Goal: Register for event/course

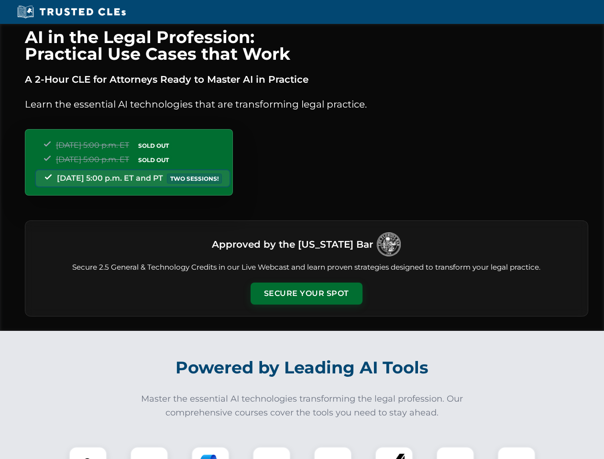
click at [306, 294] on button "Secure Your Spot" at bounding box center [307, 294] width 112 height 22
click at [88, 453] on img at bounding box center [88, 466] width 28 height 28
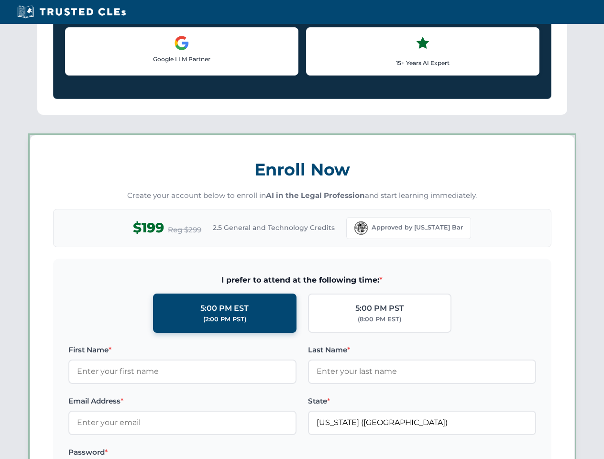
click at [210, 453] on label "Password *" at bounding box center [182, 452] width 228 height 11
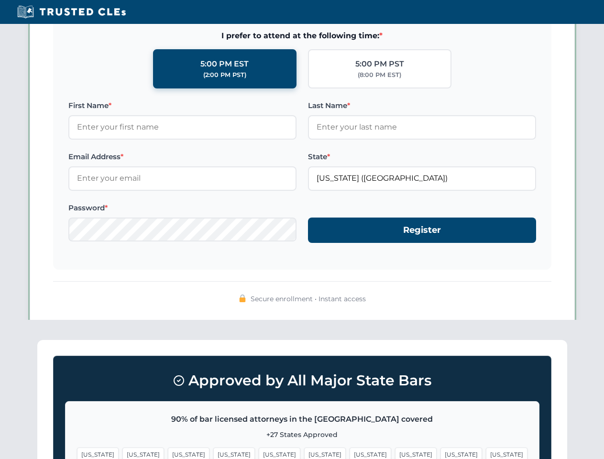
click at [441, 453] on span "[US_STATE]" at bounding box center [462, 455] width 42 height 14
